Goal: Information Seeking & Learning: Learn about a topic

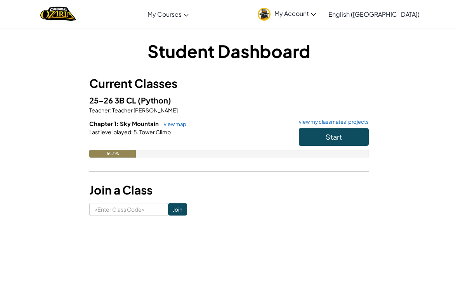
click at [347, 138] on button "Start" at bounding box center [334, 137] width 70 height 18
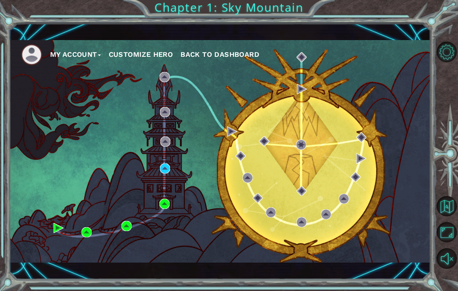
click at [448, 19] on div "My Account Customize Hero Back to Dashboard Chapter 1: Sky Mountain" at bounding box center [229, 145] width 458 height 291
